Goal: Task Accomplishment & Management: Use online tool/utility

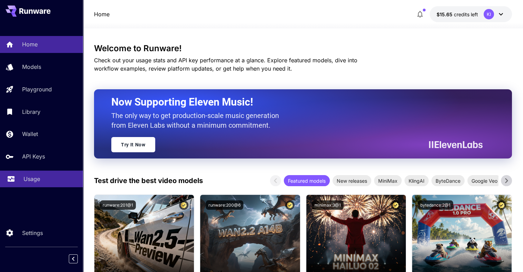
click at [33, 181] on p "Usage" at bounding box center [32, 179] width 17 height 8
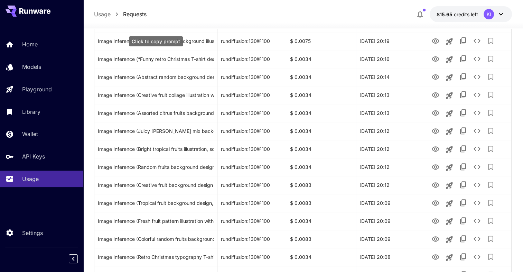
scroll to position [242, 0]
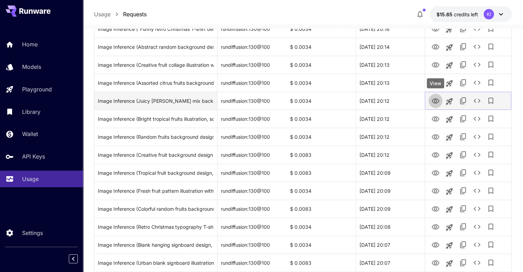
click at [434, 98] on icon "View" at bounding box center [436, 101] width 8 height 8
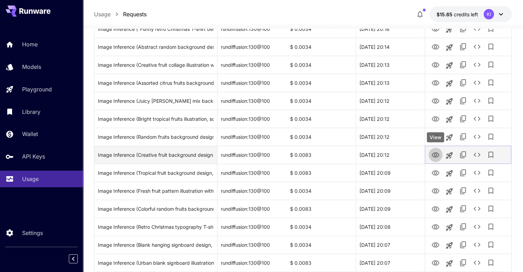
click at [434, 157] on icon "View" at bounding box center [436, 154] width 8 height 5
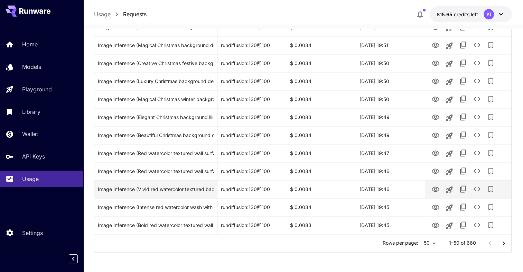
scroll to position [802, 0]
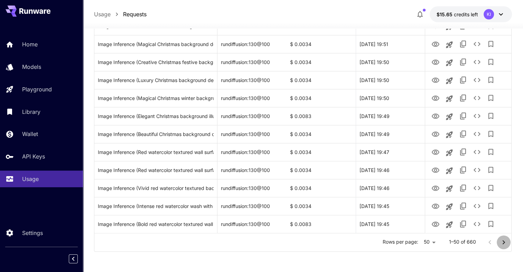
click at [504, 244] on icon "Go to next page" at bounding box center [504, 242] width 8 height 8
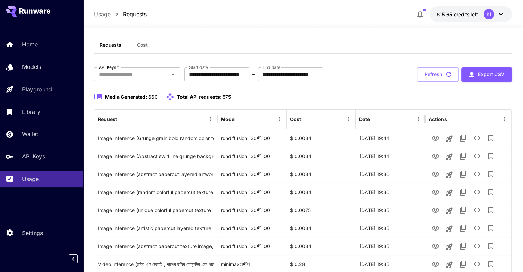
scroll to position [0, 0]
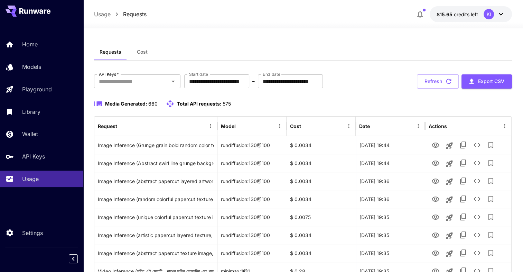
click at [38, 13] on icon at bounding box center [36, 11] width 6 height 4
click at [38, 12] on icon at bounding box center [36, 11] width 6 height 4
click at [19, 15] on button at bounding box center [28, 11] width 45 height 11
click at [146, 54] on span "Cost" at bounding box center [142, 52] width 11 height 6
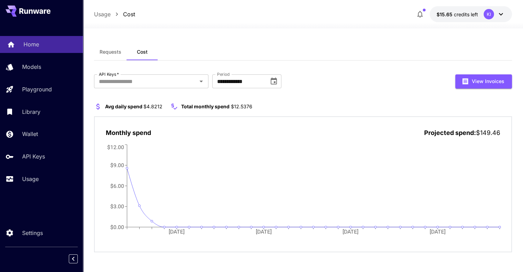
click at [26, 50] on link "Home" at bounding box center [41, 44] width 83 height 17
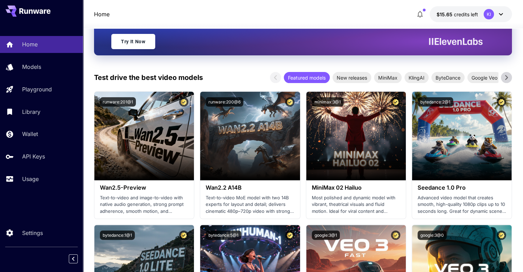
scroll to position [104, 0]
